Goal: Task Accomplishment & Management: Manage account settings

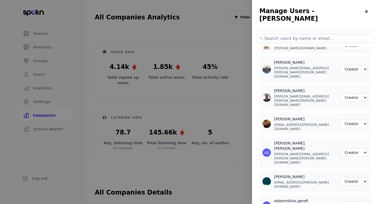
select select "2"
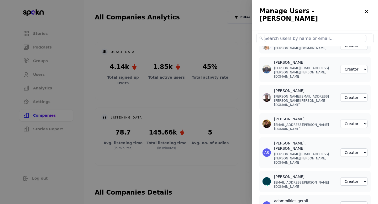
select select "2"
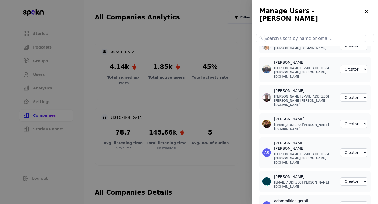
select select "2"
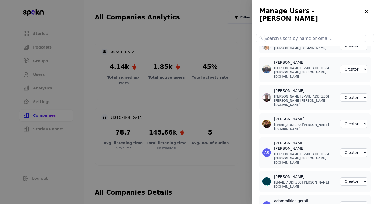
select select "2"
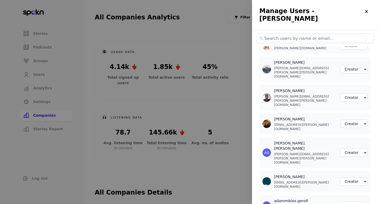
select select "2"
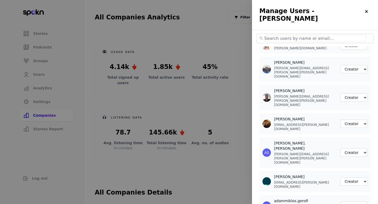
select select "2"
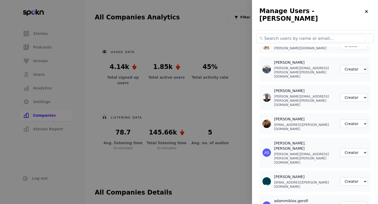
select select "2"
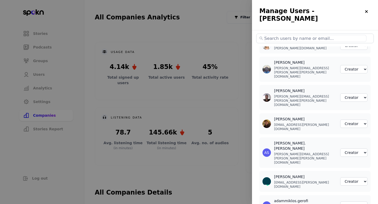
select select "2"
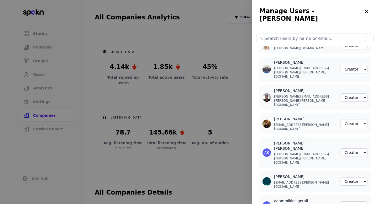
select select "2"
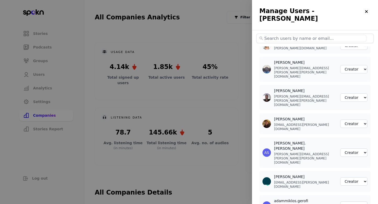
select select "2"
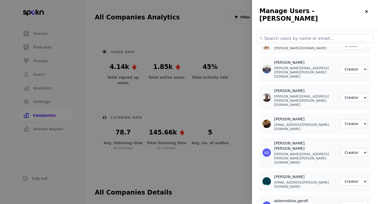
select select "2"
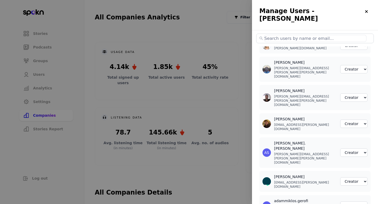
select select "2"
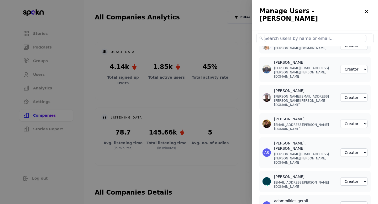
select select "2"
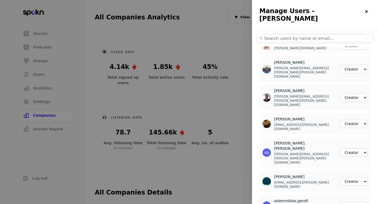
select select "2"
select select "3"
select select "2"
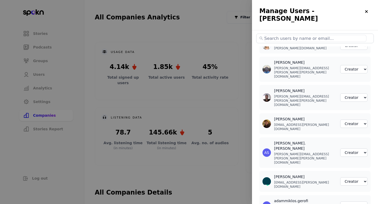
select select "2"
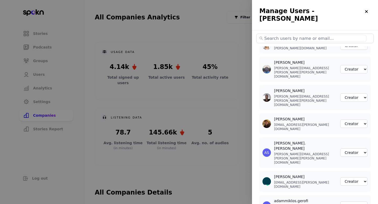
select select "2"
select select "3"
select select "2"
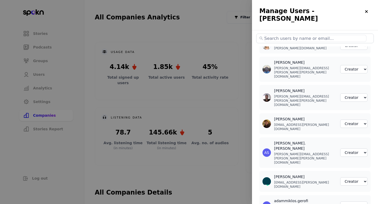
select select "2"
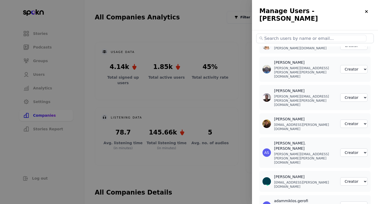
select select "2"
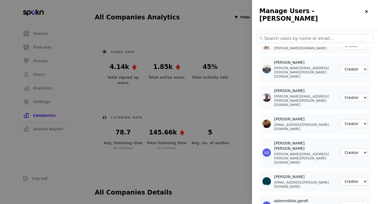
select select "2"
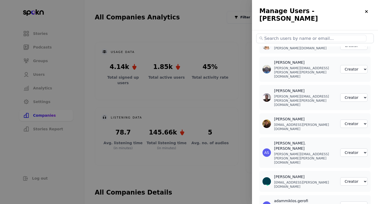
select select "2"
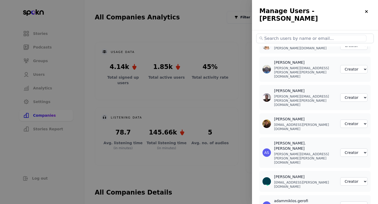
select select "2"
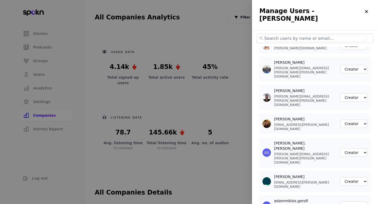
select select "2"
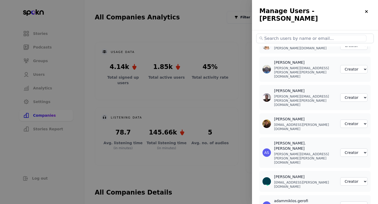
select select "2"
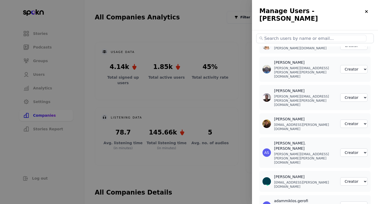
select select "2"
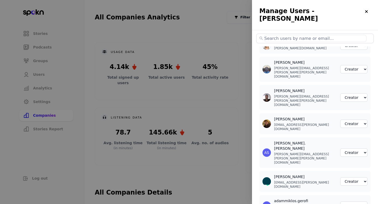
select select "2"
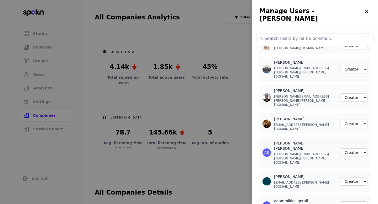
select select "2"
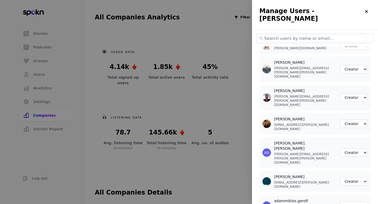
select select "2"
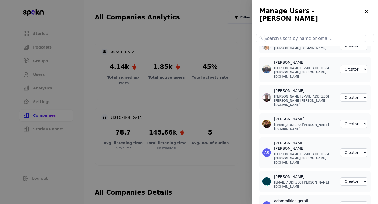
select select "2"
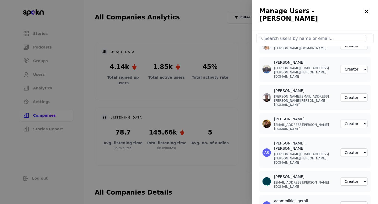
select select "2"
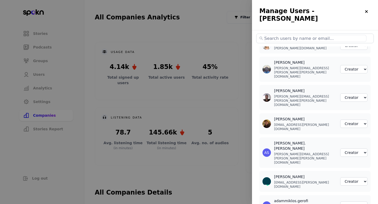
select select "2"
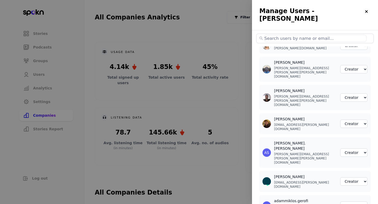
select select "2"
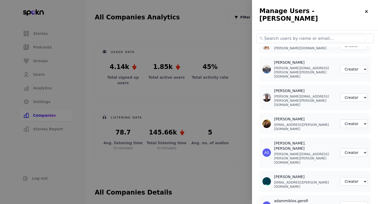
select select "2"
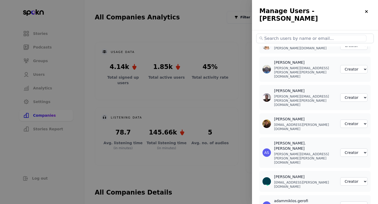
select select "2"
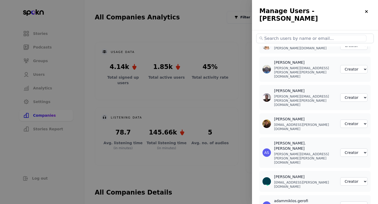
select select "2"
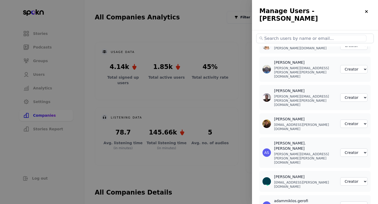
select select "2"
select select "3"
select select "2"
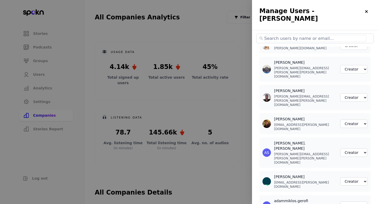
select select "2"
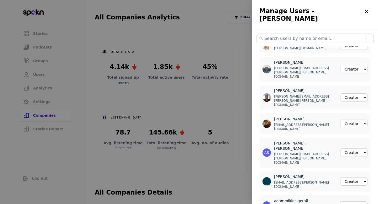
select select "2"
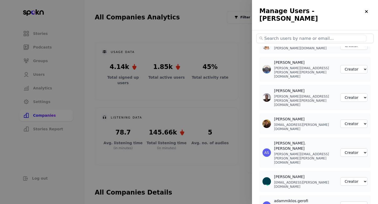
select select "2"
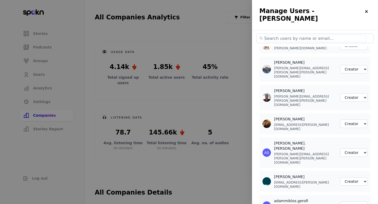
select select "2"
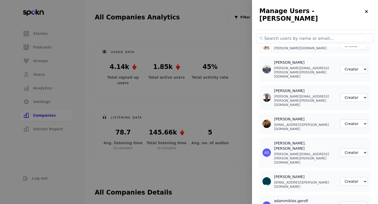
select select "2"
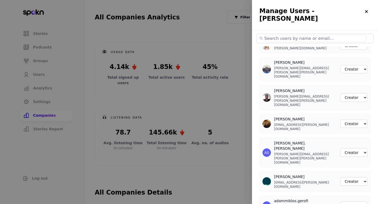
scroll to position [179, 0]
